Goal: Transaction & Acquisition: Purchase product/service

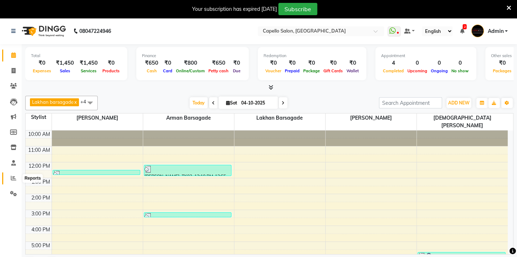
click at [8, 175] on span at bounding box center [13, 178] width 13 height 8
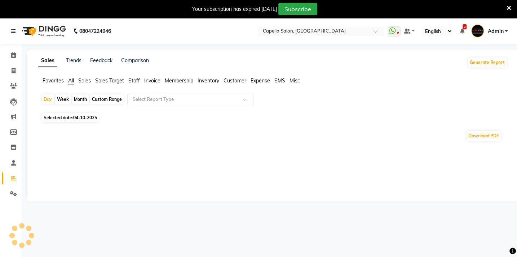
click at [50, 83] on span "Favorites" at bounding box center [53, 80] width 21 height 6
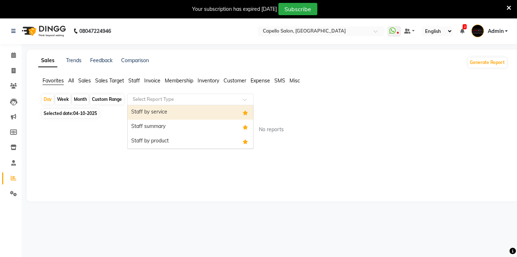
click at [153, 100] on input "text" at bounding box center [183, 99] width 104 height 7
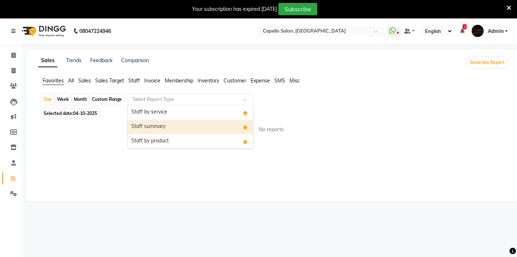
click at [156, 124] on div "Staff summary" at bounding box center [191, 126] width 126 height 14
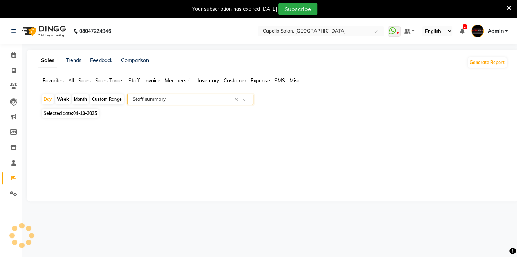
select select "full_report"
select select "csv"
click at [75, 96] on div "Month" at bounding box center [80, 99] width 17 height 10
select select "10"
select select "2025"
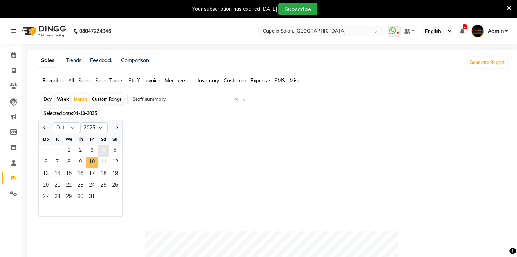
drag, startPoint x: 94, startPoint y: 160, endPoint x: 99, endPoint y: 151, distance: 10.7
click at [95, 157] on span "10" at bounding box center [92, 163] width 12 height 12
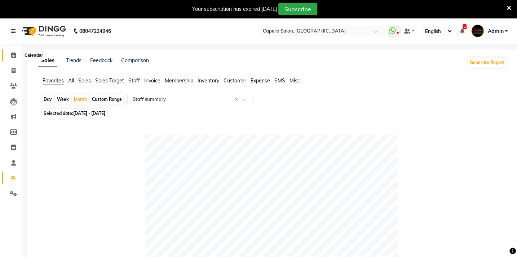
click at [13, 52] on icon at bounding box center [13, 54] width 5 height 5
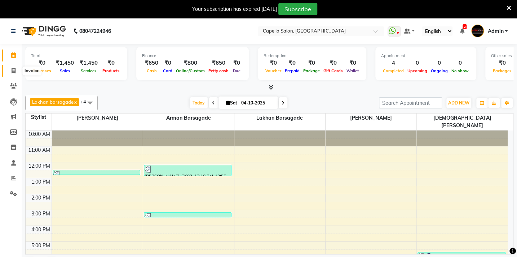
click at [12, 69] on icon at bounding box center [14, 70] width 4 height 5
select select "service"
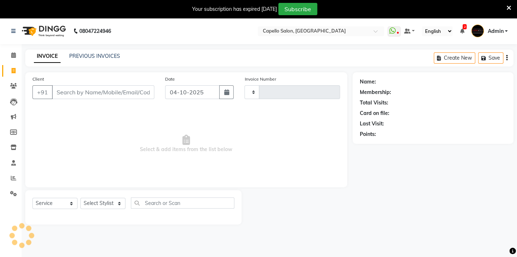
type input "2153"
select select "810"
click at [111, 205] on select "Select Stylist Admin [PERSON_NAME] BHARTI [PERSON_NAME] [PERSON_NAME] Gadhchiro…" at bounding box center [106, 202] width 52 height 11
select select "24875"
click at [80, 197] on select "Select Stylist Admin [PERSON_NAME] BHARTI [PERSON_NAME] [PERSON_NAME] Gadhchiro…" at bounding box center [106, 202] width 52 height 11
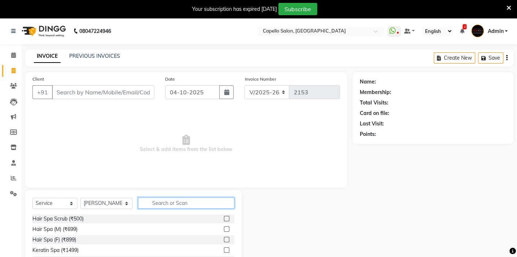
click at [163, 201] on input "text" at bounding box center [186, 202] width 96 height 11
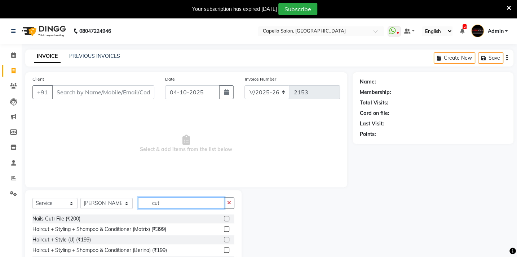
type input "cut"
click at [224, 237] on label at bounding box center [226, 238] width 5 height 5
click at [224, 237] on input "checkbox" at bounding box center [226, 239] width 5 height 5
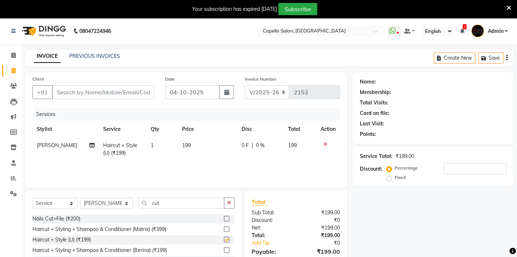
checkbox input "false"
drag, startPoint x: 162, startPoint y: 202, endPoint x: 114, endPoint y: 205, distance: 47.3
click at [114, 205] on div "Select Service Product Membership Package Voucher Prepaid Gift Card Select Styl…" at bounding box center [133, 205] width 202 height 17
click at [325, 144] on icon at bounding box center [326, 143] width 4 height 5
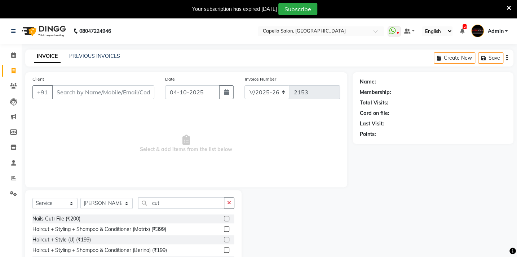
scroll to position [51, 0]
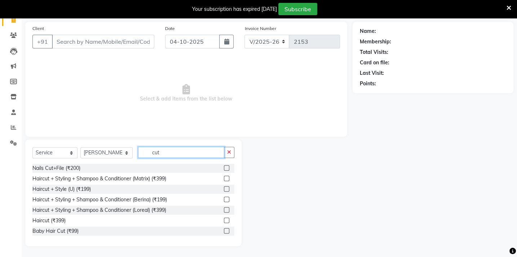
click at [166, 154] on input "cut" at bounding box center [181, 151] width 86 height 11
click at [224, 176] on label at bounding box center [226, 177] width 5 height 5
click at [224, 176] on input "checkbox" at bounding box center [226, 178] width 5 height 5
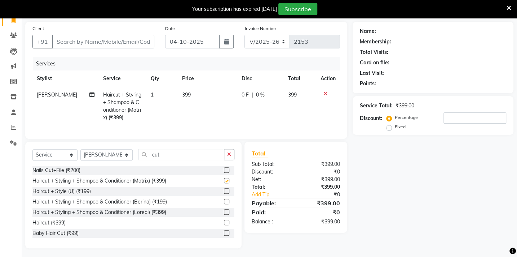
checkbox input "false"
drag, startPoint x: 188, startPoint y: 80, endPoint x: 191, endPoint y: 87, distance: 7.9
click at [190, 86] on th "Price" at bounding box center [208, 78] width 60 height 16
click at [195, 95] on td "399" at bounding box center [208, 106] width 60 height 39
select select "24875"
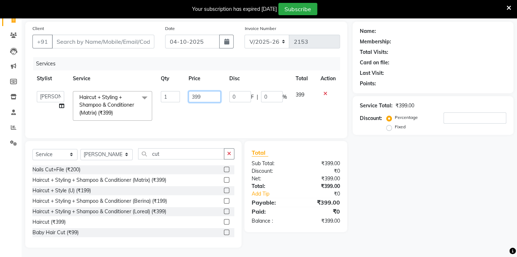
drag, startPoint x: 200, startPoint y: 96, endPoint x: 166, endPoint y: 95, distance: 34.3
click at [166, 95] on tr "Admin [PERSON_NAME] BHARTI [PERSON_NAME] [PERSON_NAME] Gadhchiroli [PERSON_NAME…" at bounding box center [186, 106] width 308 height 38
type input "400"
click at [105, 155] on select "Select Stylist Admin [PERSON_NAME] BHARTI [PERSON_NAME] [PERSON_NAME] Gadhchiro…" at bounding box center [106, 154] width 52 height 11
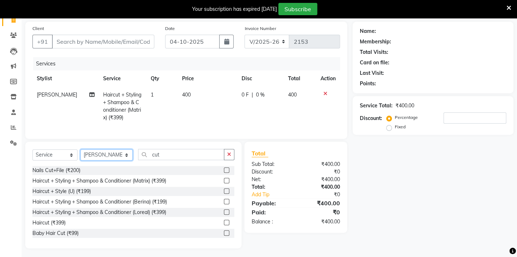
select select "88893"
click at [80, 154] on select "Select Stylist Admin [PERSON_NAME] BHARTI [PERSON_NAME] [PERSON_NAME] Gadhchiro…" at bounding box center [106, 154] width 52 height 11
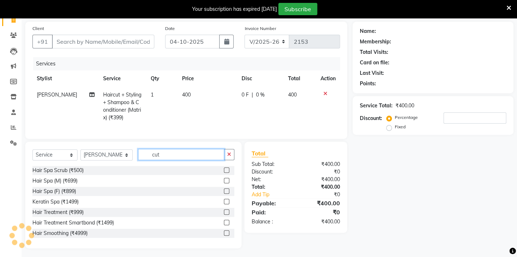
drag, startPoint x: 174, startPoint y: 156, endPoint x: 115, endPoint y: 148, distance: 59.7
click at [115, 148] on div "Select Service Product Membership Package Voucher Prepaid Gift Card Select Styl…" at bounding box center [133, 194] width 216 height 106
type input "cut"
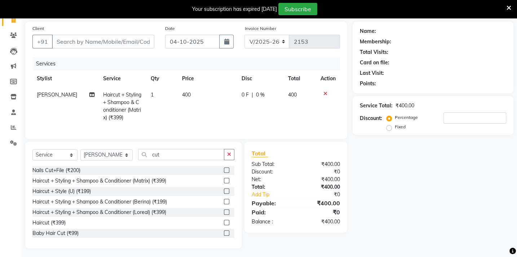
click at [224, 193] on label at bounding box center [226, 190] width 5 height 5
click at [224, 193] on input "checkbox" at bounding box center [226, 191] width 5 height 5
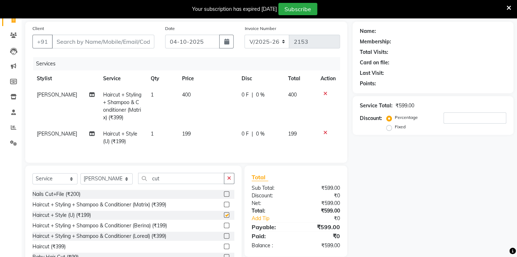
checkbox input "false"
drag, startPoint x: 159, startPoint y: 182, endPoint x: 113, endPoint y: 180, distance: 45.8
click at [113, 180] on div "Select Service Product Membership Package Voucher Prepaid Gift Card Select Styl…" at bounding box center [133, 180] width 202 height 17
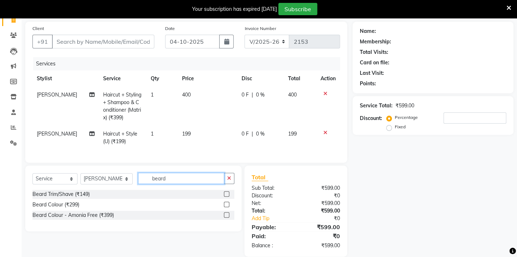
type input "beard"
click at [224, 196] on label at bounding box center [226, 193] width 5 height 5
click at [224, 196] on input "checkbox" at bounding box center [226, 194] width 5 height 5
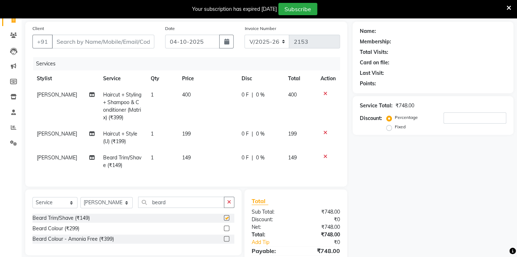
checkbox input "false"
click at [194, 134] on td "199" at bounding box center [208, 138] width 60 height 24
select select "88893"
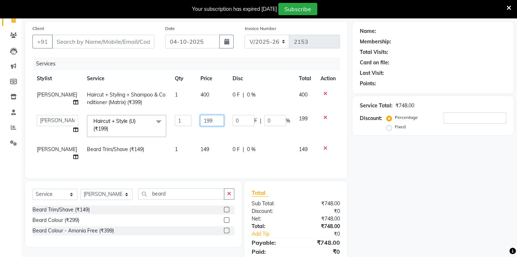
drag, startPoint x: 211, startPoint y: 119, endPoint x: 160, endPoint y: 119, distance: 51.2
click at [161, 119] on tr "Admin Arman Barsagade BHARTI SAHARE Capello Gadhchiroli Lakhan barsagade Pratik…" at bounding box center [186, 125] width 308 height 31
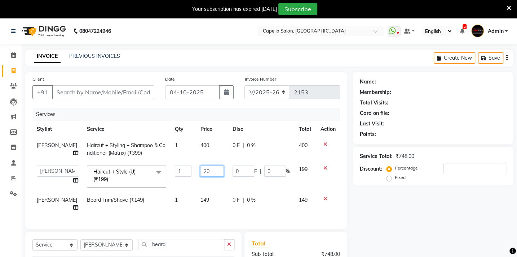
type input "200"
click at [204, 194] on tbody "BHARTI SAHARE Haircut + Styling + Shampoo & Conditioner (Matrix) (₹399) 1 400 0…" at bounding box center [186, 176] width 308 height 78
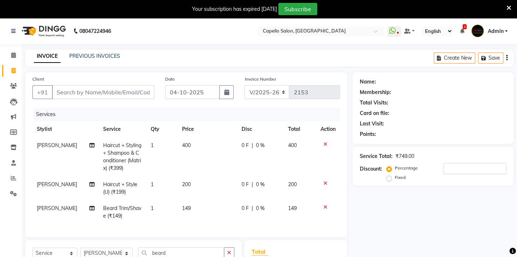
click at [202, 209] on td "149" at bounding box center [208, 212] width 60 height 24
select select "88893"
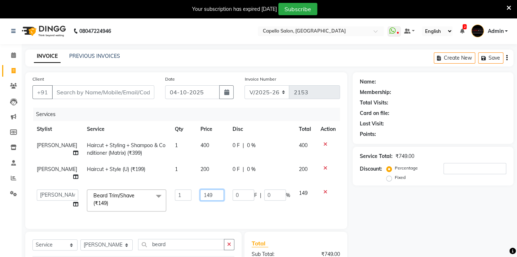
drag, startPoint x: 216, startPoint y: 190, endPoint x: 185, endPoint y: 192, distance: 31.1
click at [186, 192] on tr "Admin Arman Barsagade BHARTI SAHARE Capello Gadhchiroli Lakhan barsagade Pratik…" at bounding box center [186, 200] width 308 height 31
type input "200"
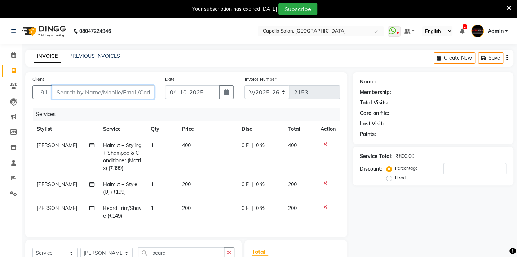
click at [65, 88] on input "Client" at bounding box center [103, 92] width 102 height 14
type input "7"
type input "0"
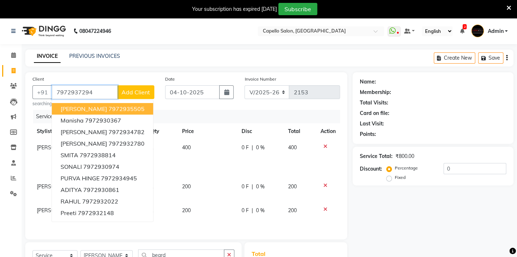
type input "7972937294"
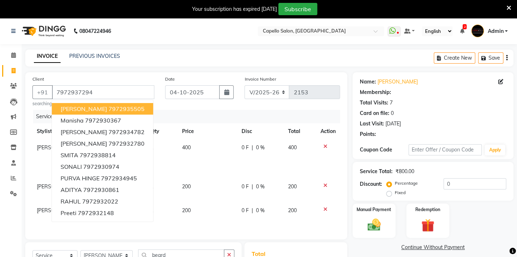
select select "1: Object"
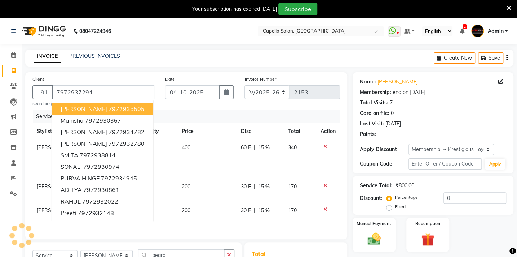
type input "15"
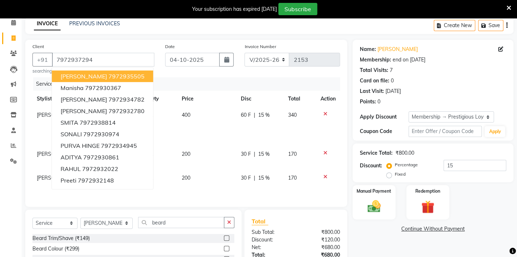
scroll to position [92, 0]
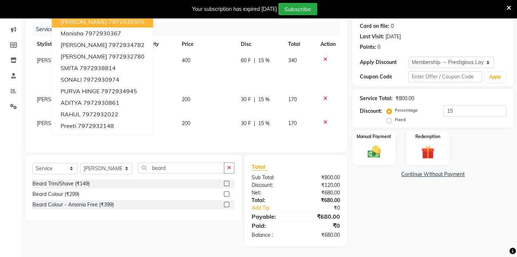
click at [436, 215] on div "Name: Sumit Sonekar Membership: end on 05-05-2026 Total Visits: 7 Card on file:…" at bounding box center [436, 115] width 166 height 260
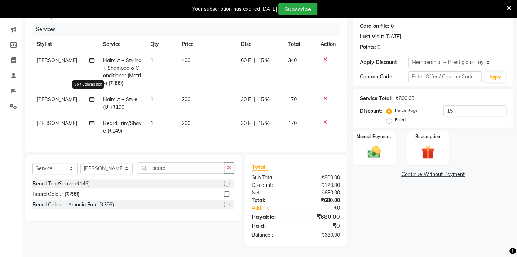
click at [89, 97] on icon at bounding box center [91, 99] width 5 height 5
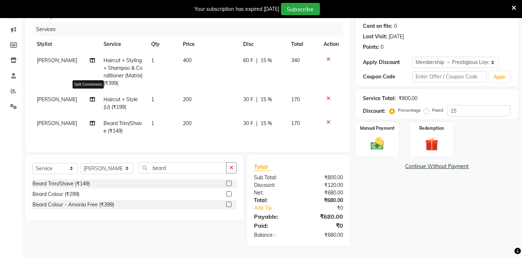
select select "88893"
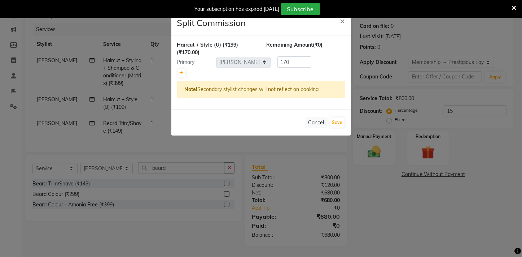
click at [47, 98] on ngb-modal-window "Split Commission × Haircut + Style (U) (₹199) (₹170.00) Remaining Amount (₹0) P…" at bounding box center [261, 128] width 522 height 257
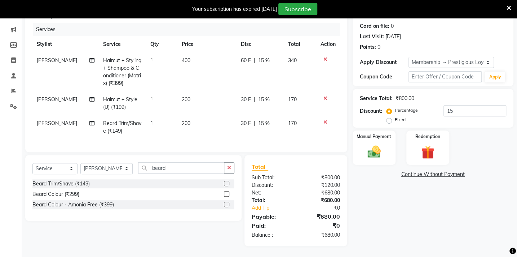
click at [47, 96] on span "[PERSON_NAME]" at bounding box center [57, 99] width 40 height 6
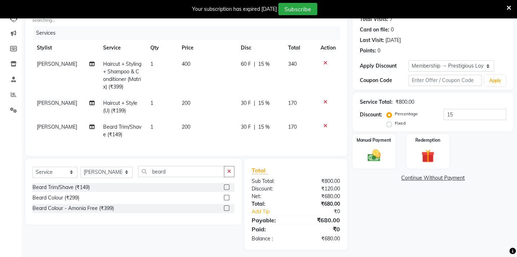
select select "88893"
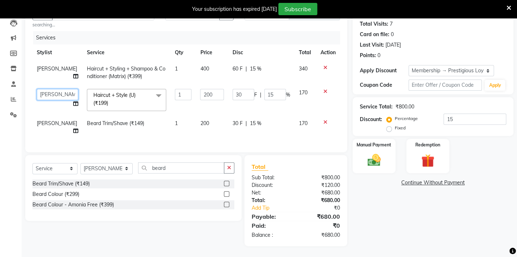
click at [54, 89] on select "Admin Arman Barsagade BHARTI SAHARE Capello Gadhchiroli Lakhan barsagade Pratik…" at bounding box center [57, 94] width 41 height 11
select select "35790"
click at [52, 120] on td "[PERSON_NAME]" at bounding box center [57, 127] width 50 height 24
select select "88893"
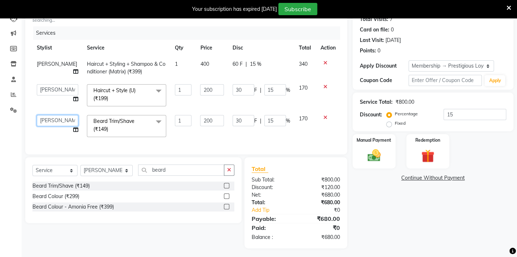
click at [52, 120] on select "Admin Arman Barsagade BHARTI SAHARE Capello Gadhchiroli Lakhan barsagade Pratik…" at bounding box center [57, 120] width 41 height 11
select select "35790"
click at [415, 247] on div "Name: Sumit Sonekar Membership: end on 05-05-2026 Total Visits: 7 Card on file:…" at bounding box center [436, 118] width 166 height 259
click at [379, 153] on img at bounding box center [374, 155] width 22 height 16
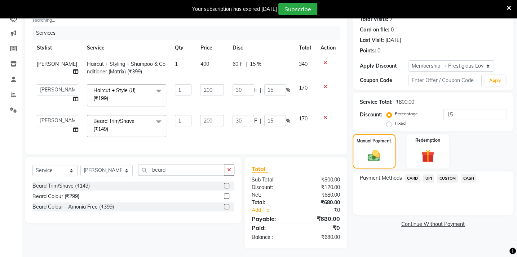
click at [469, 177] on span "CASH" at bounding box center [469, 178] width 16 height 8
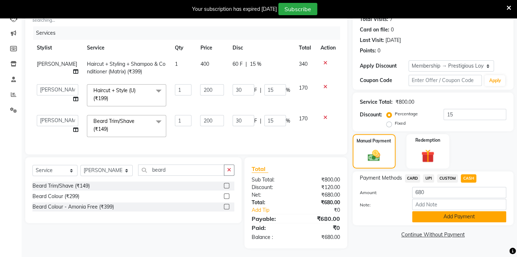
click at [463, 219] on button "Add Payment" at bounding box center [459, 216] width 94 height 11
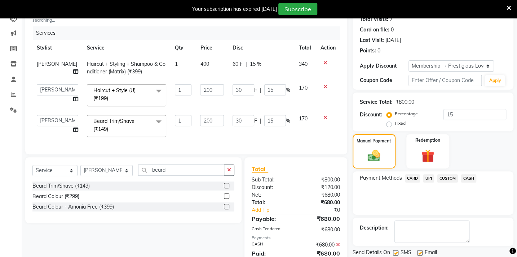
scroll to position [116, 0]
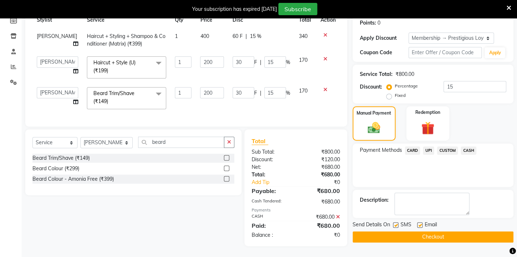
click at [448, 231] on button "Checkout" at bounding box center [433, 236] width 161 height 11
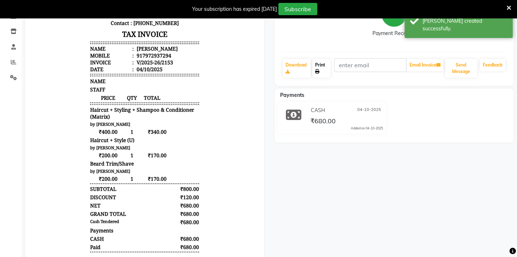
click at [317, 60] on link "Print" at bounding box center [321, 68] width 18 height 19
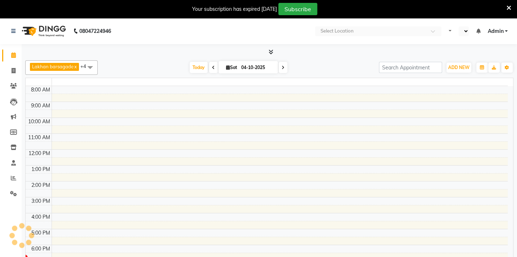
select select "en"
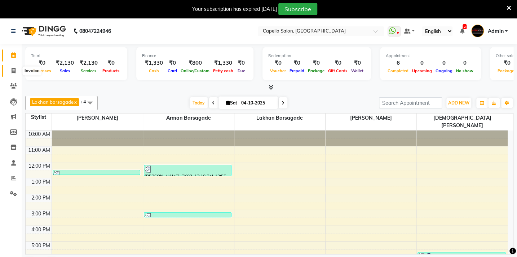
click at [13, 72] on icon at bounding box center [14, 70] width 4 height 5
select select "service"
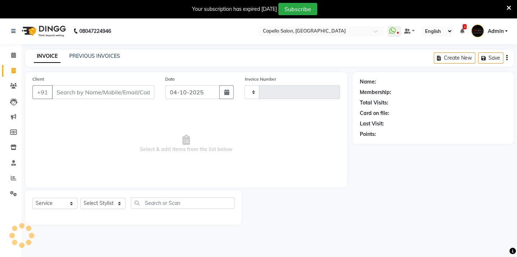
click at [79, 89] on input "Client" at bounding box center [103, 92] width 102 height 14
type input "2154"
select select "810"
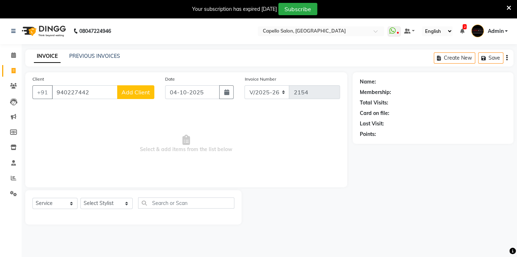
click at [65, 92] on input "940227442" at bounding box center [85, 92] width 66 height 14
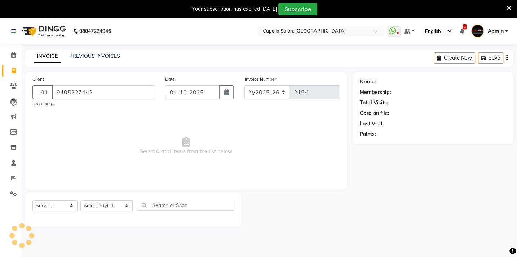
type input "9405227442"
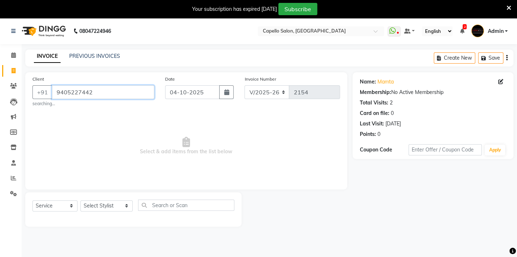
click at [105, 91] on input "9405227442" at bounding box center [103, 92] width 102 height 14
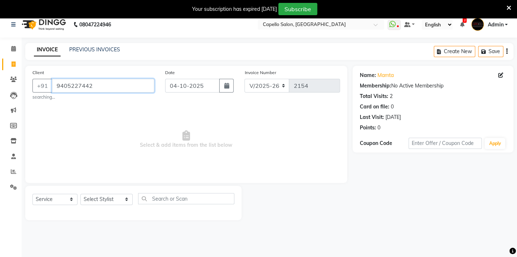
scroll to position [18, 0]
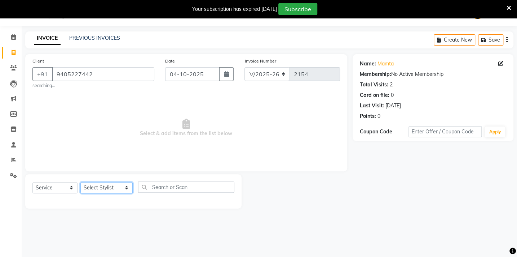
click at [115, 188] on select "Select Stylist Admin [PERSON_NAME] BHARTI [PERSON_NAME] [PERSON_NAME] Gadhchiro…" at bounding box center [106, 187] width 52 height 11
select select "24875"
click at [80, 182] on select "Select Stylist Admin [PERSON_NAME] BHARTI [PERSON_NAME] [PERSON_NAME] Gadhchiro…" at bounding box center [106, 187] width 52 height 11
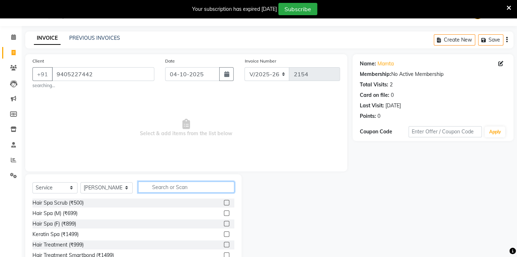
click at [166, 188] on input "text" at bounding box center [186, 186] width 96 height 11
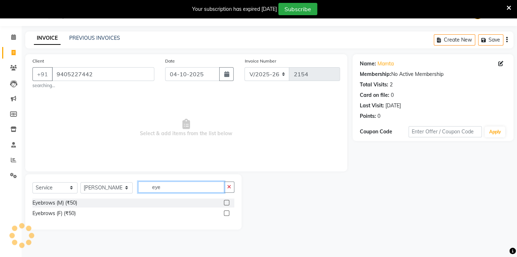
type input "eye"
click at [226, 212] on label at bounding box center [226, 212] width 5 height 5
click at [226, 212] on input "checkbox" at bounding box center [226, 213] width 5 height 5
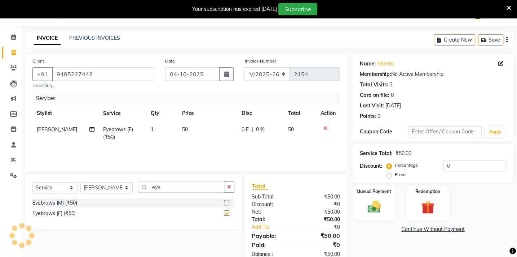
checkbox input "false"
click at [366, 206] on img at bounding box center [374, 206] width 22 height 16
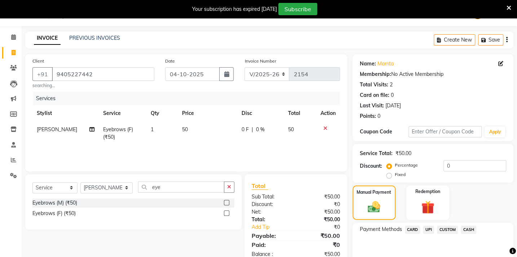
click at [470, 229] on span "CASH" at bounding box center [469, 229] width 16 height 8
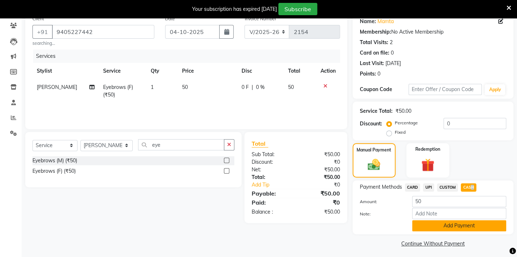
scroll to position [63, 0]
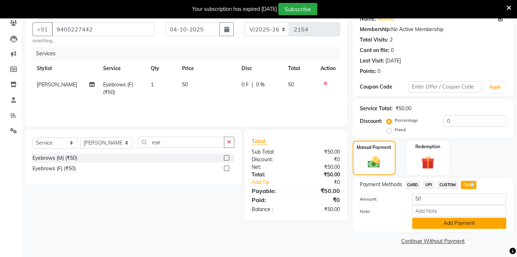
click at [468, 223] on button "Add Payment" at bounding box center [459, 222] width 94 height 11
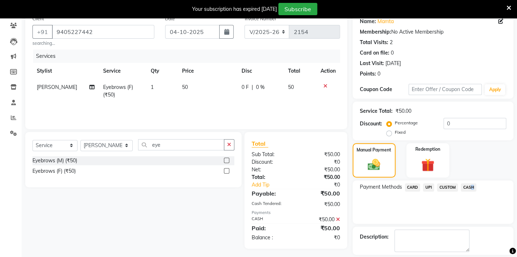
scroll to position [93, 0]
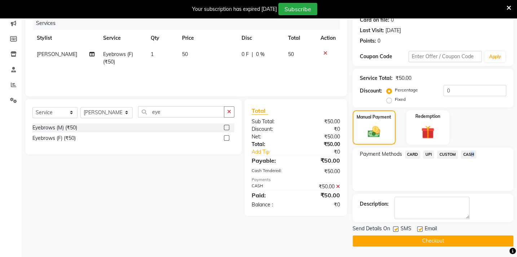
click at [447, 242] on button "Checkout" at bounding box center [433, 240] width 161 height 11
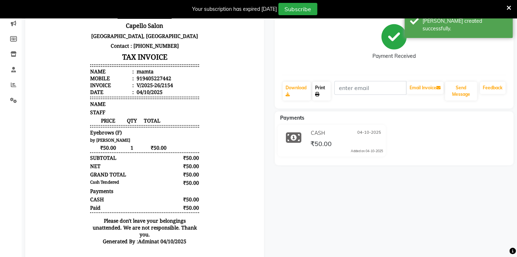
click at [318, 89] on link "Print" at bounding box center [321, 91] width 18 height 19
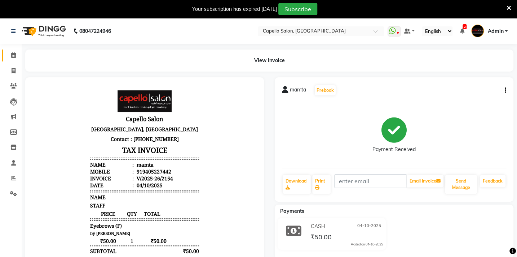
drag, startPoint x: 8, startPoint y: 47, endPoint x: 11, endPoint y: 53, distance: 6.8
click at [11, 53] on div "Calendar Invoice Clients Leads Marketing Members Inventory Staff Reports Settin…" at bounding box center [48, 199] width 97 height 320
click at [12, 56] on icon at bounding box center [13, 54] width 5 height 5
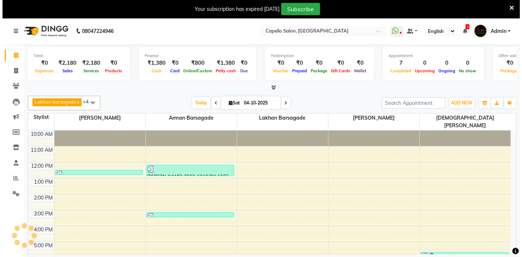
scroll to position [29, 0]
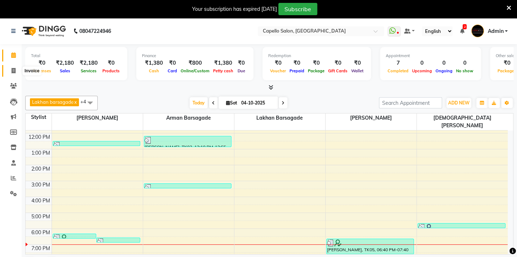
click at [14, 70] on icon at bounding box center [14, 70] width 4 height 5
select select "service"
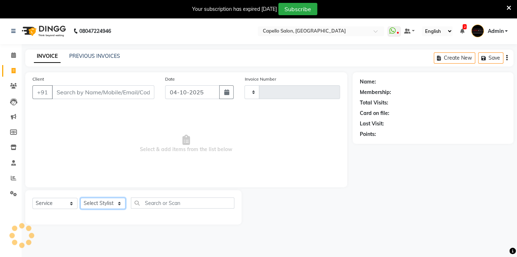
click at [109, 206] on select "Select Stylist" at bounding box center [102, 202] width 45 height 11
type input "2155"
select select "810"
click at [122, 202] on select "Select Stylist" at bounding box center [102, 202] width 45 height 11
click at [119, 206] on select "Select Stylist" at bounding box center [102, 202] width 45 height 11
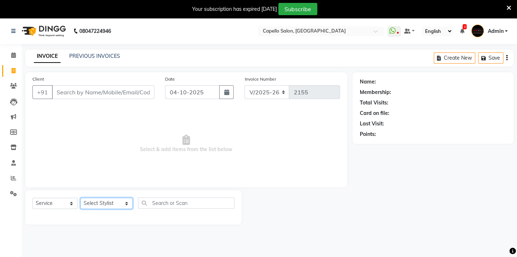
select select "87815"
click at [80, 197] on select "Select Stylist Admin [PERSON_NAME] BHARTI [PERSON_NAME] [PERSON_NAME] Gadhchiro…" at bounding box center [106, 202] width 52 height 11
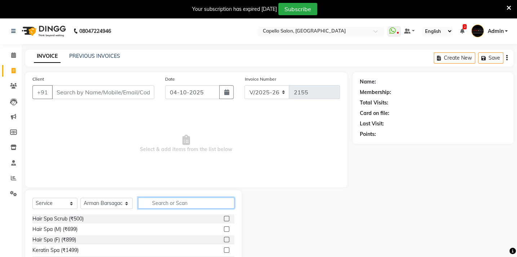
click at [152, 200] on input "text" at bounding box center [186, 202] width 96 height 11
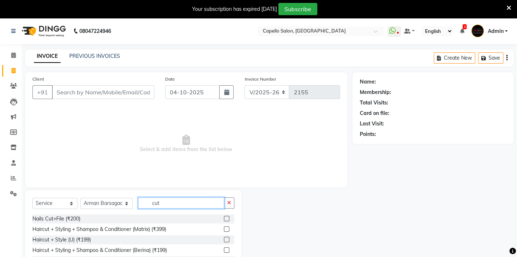
type input "cut"
click at [224, 230] on label at bounding box center [226, 228] width 5 height 5
click at [224, 230] on input "checkbox" at bounding box center [226, 229] width 5 height 5
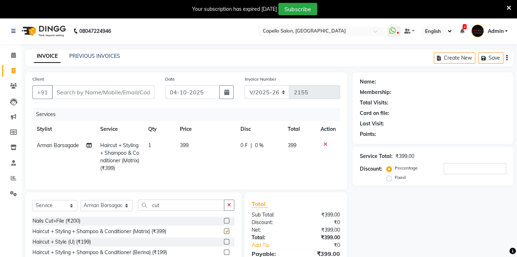
checkbox input "false"
click at [178, 143] on td "399" at bounding box center [206, 156] width 61 height 39
select select "87815"
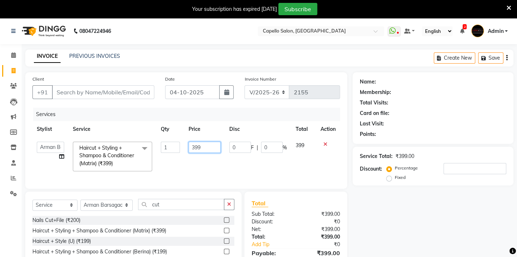
drag, startPoint x: 205, startPoint y: 146, endPoint x: 137, endPoint y: 153, distance: 68.2
click at [137, 153] on tr "Admin [PERSON_NAME] BHARTI [PERSON_NAME] [PERSON_NAME] Gadhchiroli [PERSON_NAME…" at bounding box center [186, 156] width 308 height 38
type input "400"
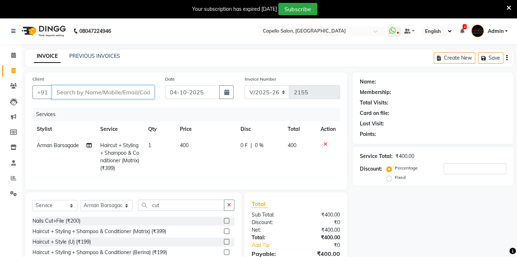
click at [80, 88] on input "Client" at bounding box center [103, 92] width 102 height 14
type input "9"
type input "0"
type input "9373470802"
click at [145, 96] on button "Add Client" at bounding box center [135, 92] width 37 height 14
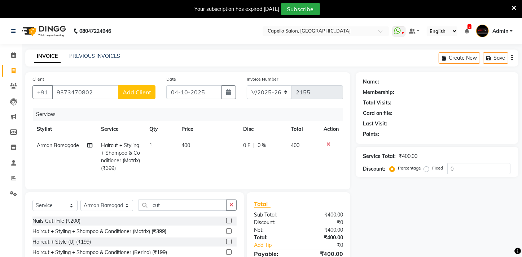
select select "22"
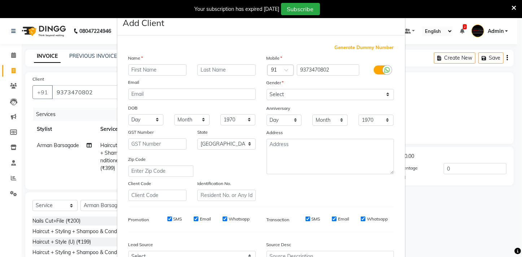
click at [145, 64] on input "text" at bounding box center [157, 69] width 58 height 11
type input "[PERSON_NAME]"
click at [285, 96] on select "Select [DEMOGRAPHIC_DATA] [DEMOGRAPHIC_DATA] Other Prefer Not To Say" at bounding box center [330, 94] width 127 height 11
select select "[DEMOGRAPHIC_DATA]"
click at [267, 89] on select "Select [DEMOGRAPHIC_DATA] [DEMOGRAPHIC_DATA] Other Prefer Not To Say" at bounding box center [330, 94] width 127 height 11
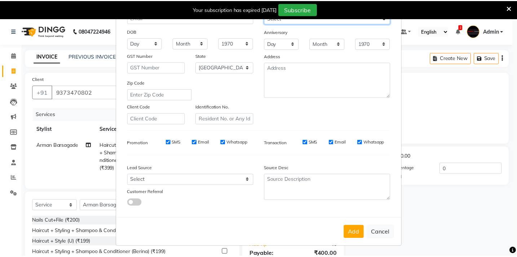
scroll to position [79, 0]
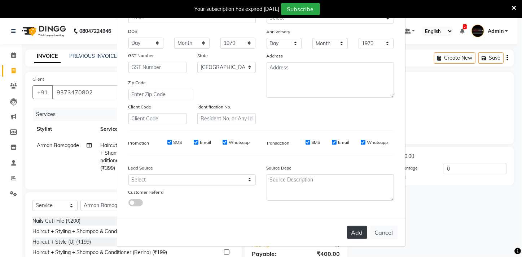
click at [347, 233] on button "Add" at bounding box center [357, 231] width 20 height 13
select select
select select "null"
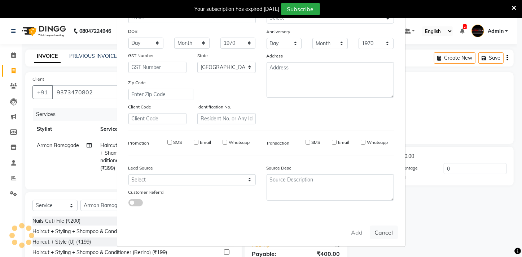
select select
checkbox input "false"
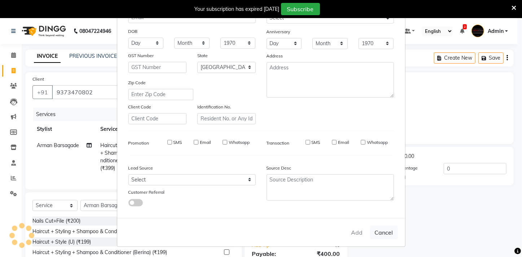
checkbox input "false"
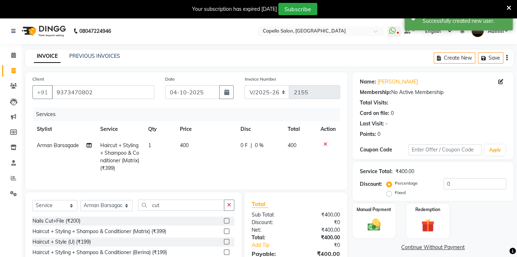
scroll to position [58, 0]
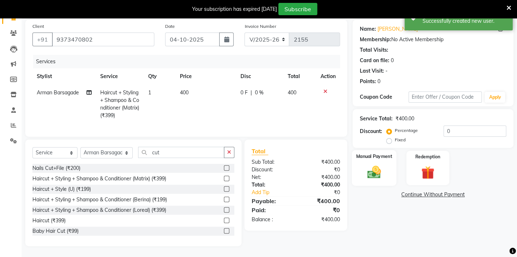
click at [386, 163] on div "Manual Payment" at bounding box center [374, 168] width 45 height 36
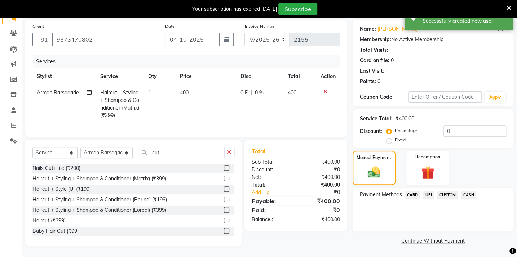
click at [423, 190] on div "UPI" at bounding box center [427, 195] width 14 height 10
click at [428, 190] on span "UPI" at bounding box center [428, 194] width 11 height 8
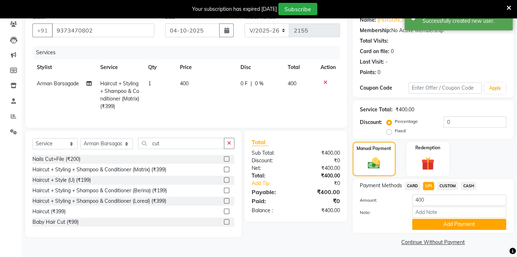
scroll to position [63, 0]
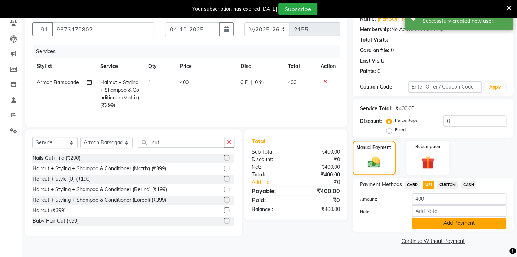
click at [441, 226] on button "Add Payment" at bounding box center [459, 222] width 94 height 11
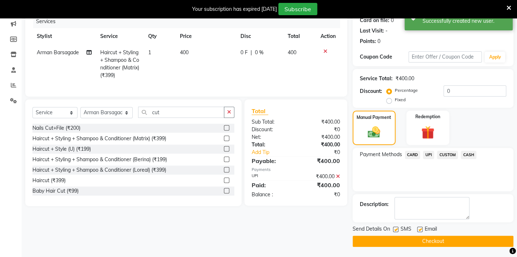
scroll to position [93, 0]
click at [428, 240] on button "Checkout" at bounding box center [433, 240] width 161 height 11
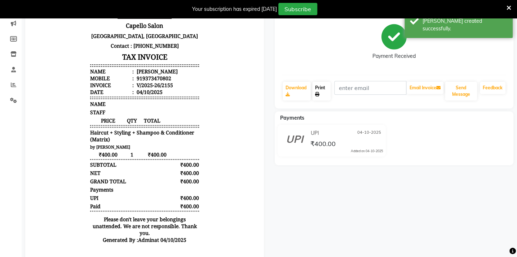
click at [324, 87] on link "Print" at bounding box center [321, 91] width 18 height 19
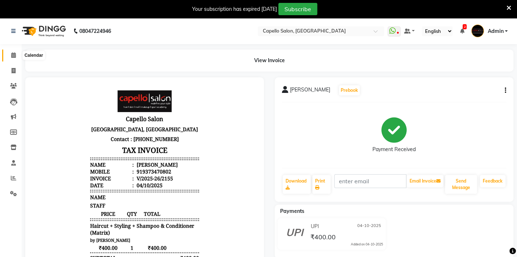
click at [12, 56] on icon at bounding box center [13, 54] width 5 height 5
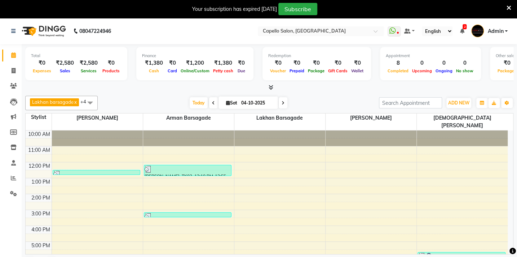
click at [267, 87] on span at bounding box center [270, 88] width 8 height 8
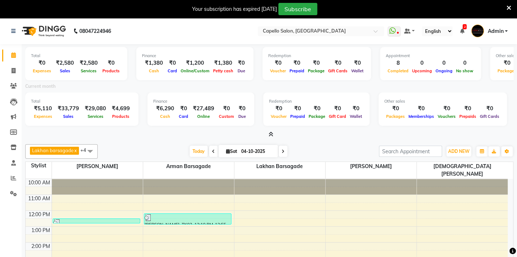
click at [271, 133] on icon at bounding box center [271, 133] width 5 height 5
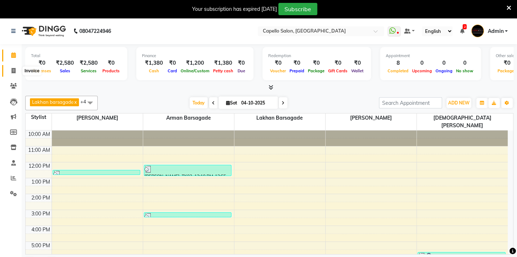
click at [13, 69] on icon at bounding box center [14, 70] width 4 height 5
select select "service"
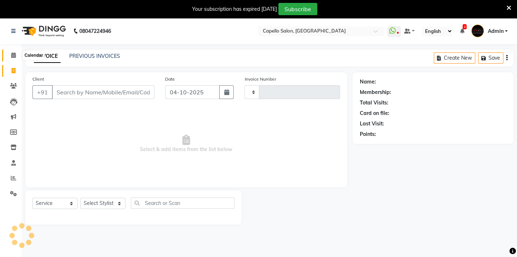
type input "2156"
select select "810"
click at [15, 57] on icon at bounding box center [13, 54] width 5 height 5
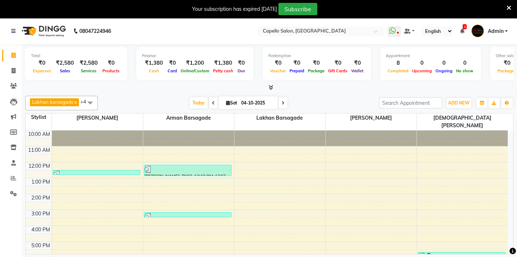
click at [332, 94] on div "[PERSON_NAME] x [PERSON_NAME] x [PERSON_NAME] x BHARTI [PERSON_NAME] x [PERSON_…" at bounding box center [269, 183] width 488 height 181
click at [14, 68] on icon at bounding box center [14, 70] width 4 height 5
select select "service"
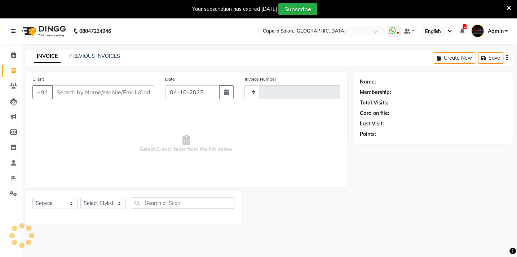
type input "2156"
select select "810"
click at [14, 88] on icon at bounding box center [13, 85] width 7 height 5
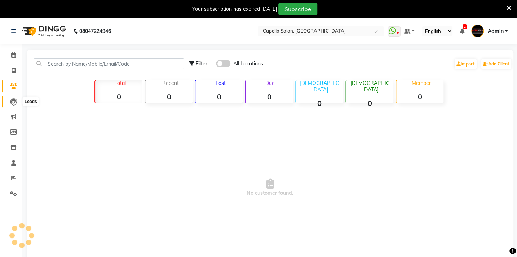
click at [13, 105] on link "Leads" at bounding box center [10, 102] width 17 height 12
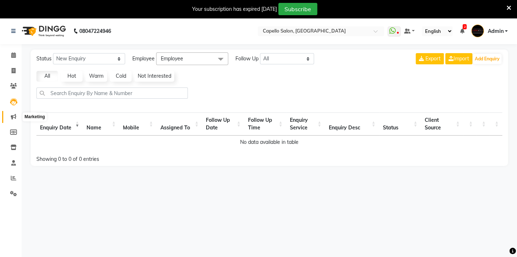
click at [14, 116] on icon at bounding box center [13, 116] width 5 height 5
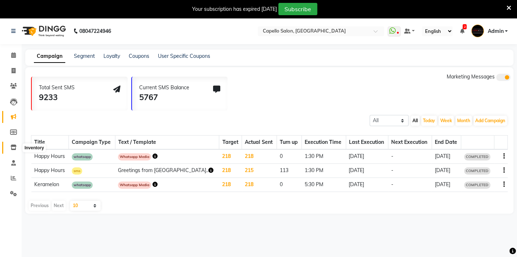
click at [17, 145] on span at bounding box center [13, 147] width 13 height 8
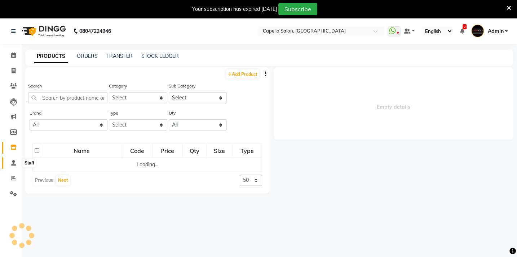
click at [16, 160] on span at bounding box center [13, 163] width 13 height 8
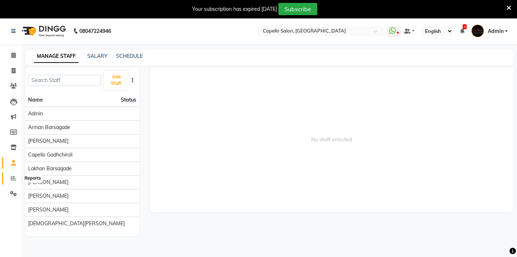
click at [16, 177] on icon at bounding box center [13, 177] width 5 height 5
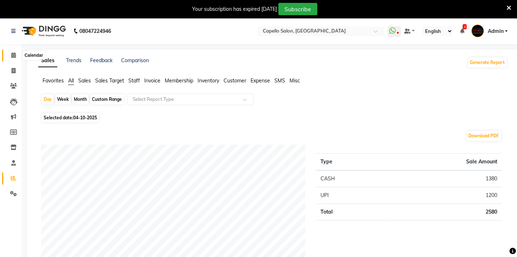
click at [15, 52] on icon at bounding box center [13, 54] width 5 height 5
